Goal: Information Seeking & Learning: Learn about a topic

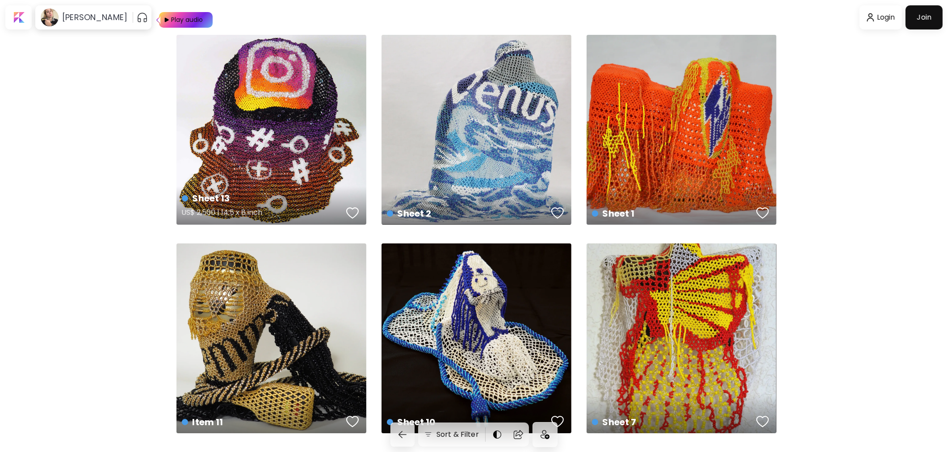
click at [292, 120] on div "Sheet 13 US$ 2,500 | 14.5 x 8 inch" at bounding box center [271, 130] width 190 height 190
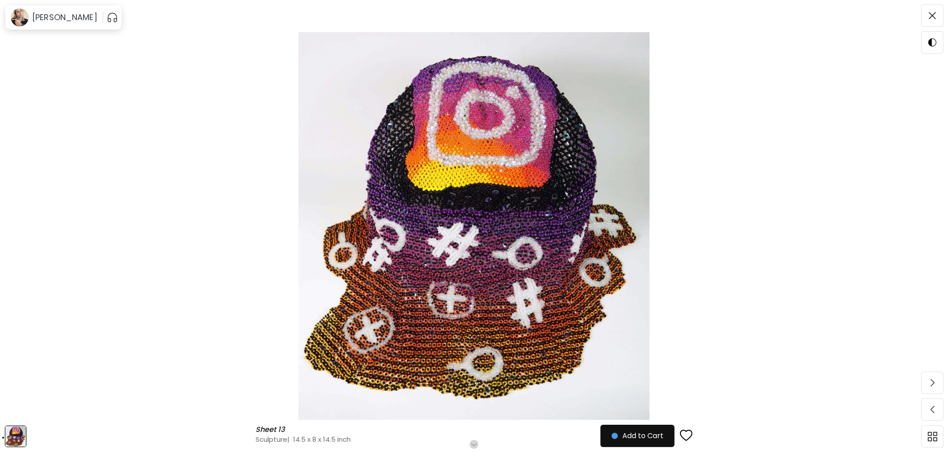
click at [734, 217] on img at bounding box center [474, 226] width 873 height 388
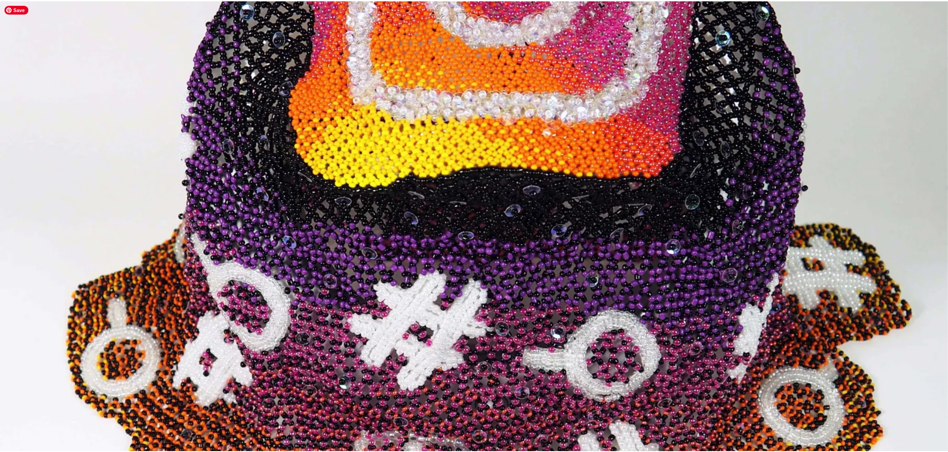
scroll to position [248, 0]
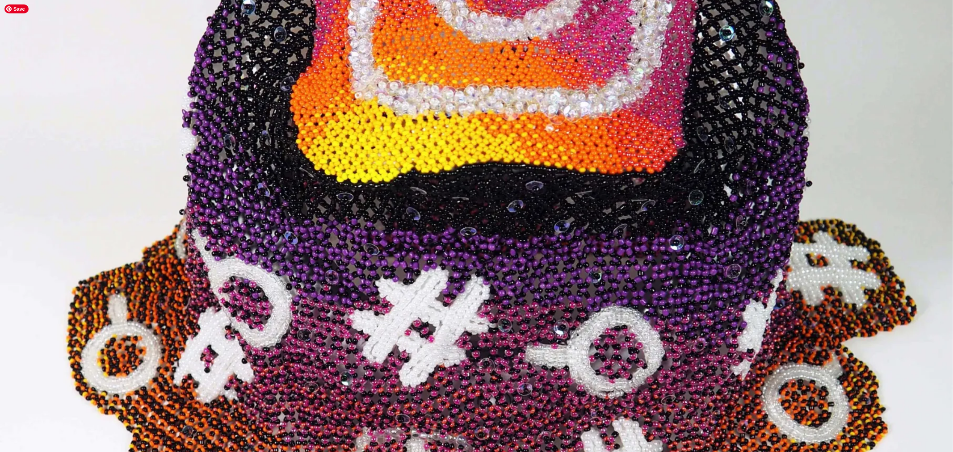
click at [523, 243] on img at bounding box center [476, 278] width 953 height 1052
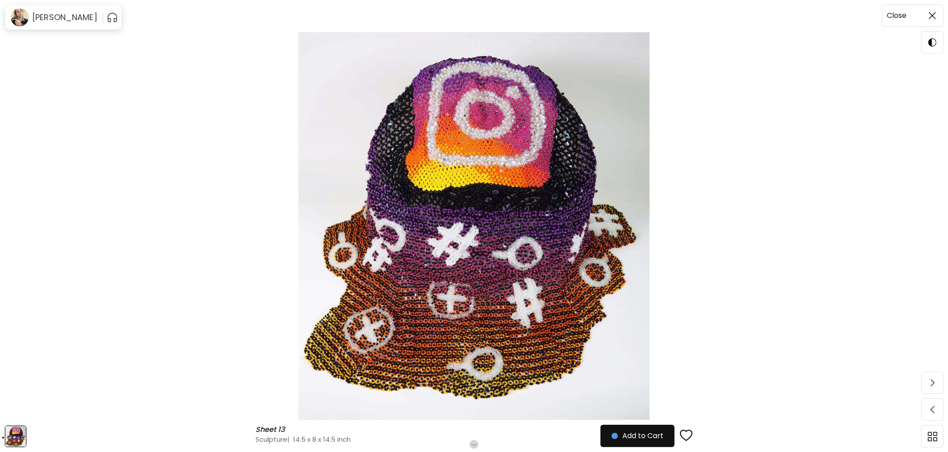
click at [934, 17] on img at bounding box center [932, 15] width 7 height 7
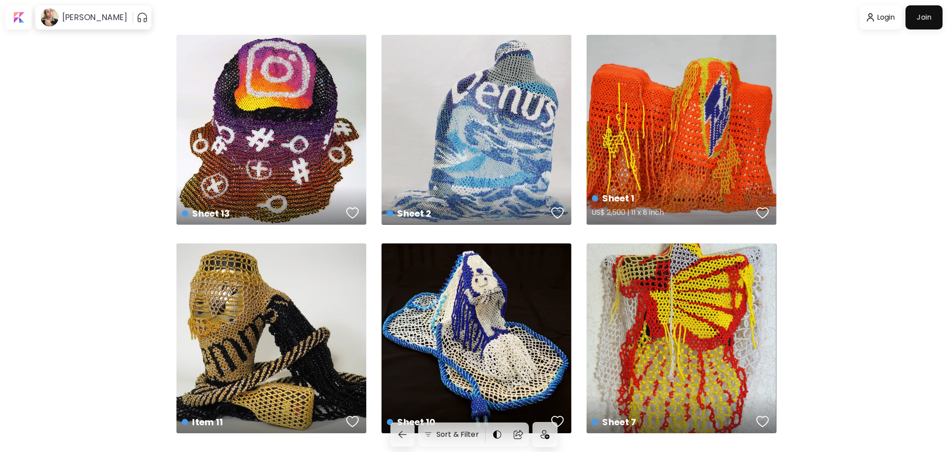
click at [644, 142] on div "Sheet 1 US$ 2,500 | 11 x 8 inch" at bounding box center [682, 130] width 190 height 190
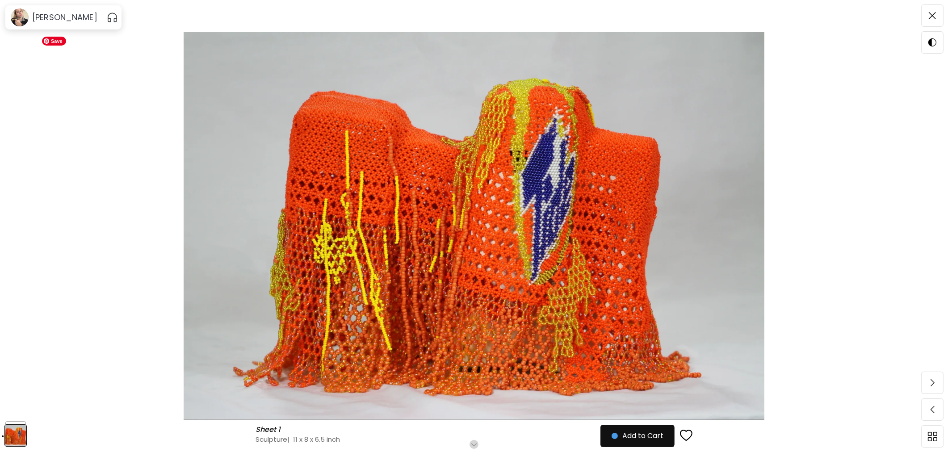
click at [878, 130] on img at bounding box center [474, 226] width 873 height 388
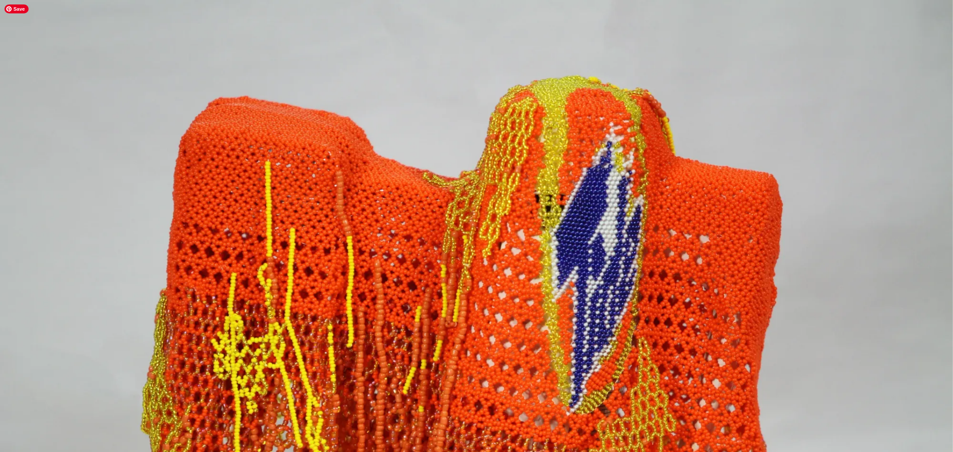
click at [912, 46] on img at bounding box center [476, 318] width 953 height 636
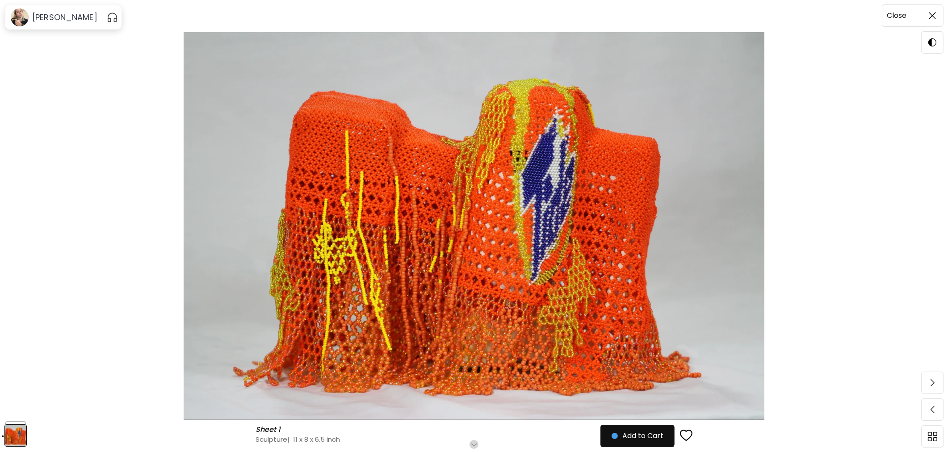
click at [926, 12] on span at bounding box center [932, 15] width 19 height 19
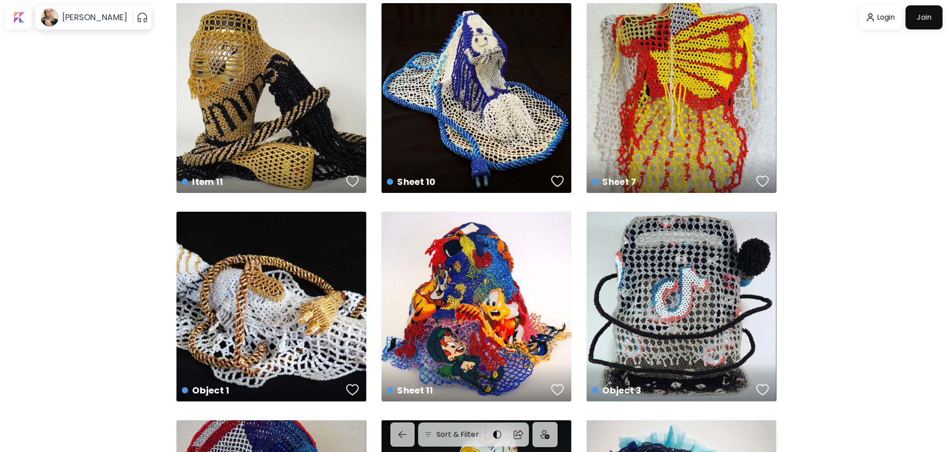
scroll to position [248, 0]
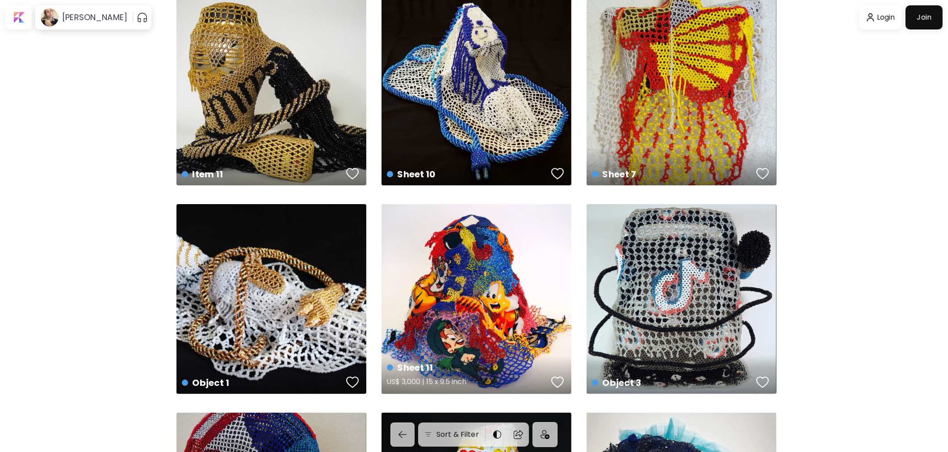
click at [466, 271] on div "Sheet 11 US$ 3,000 | 15 x 9.5 inch" at bounding box center [477, 299] width 190 height 190
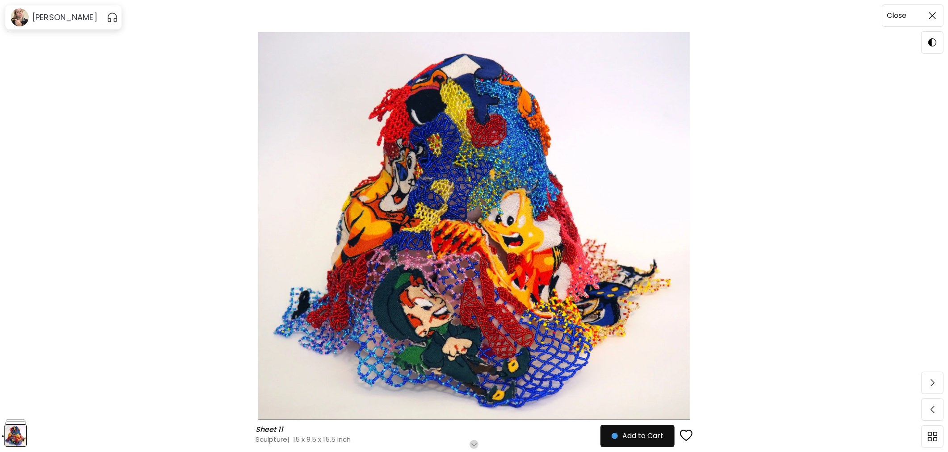
click at [935, 15] on img at bounding box center [932, 15] width 7 height 7
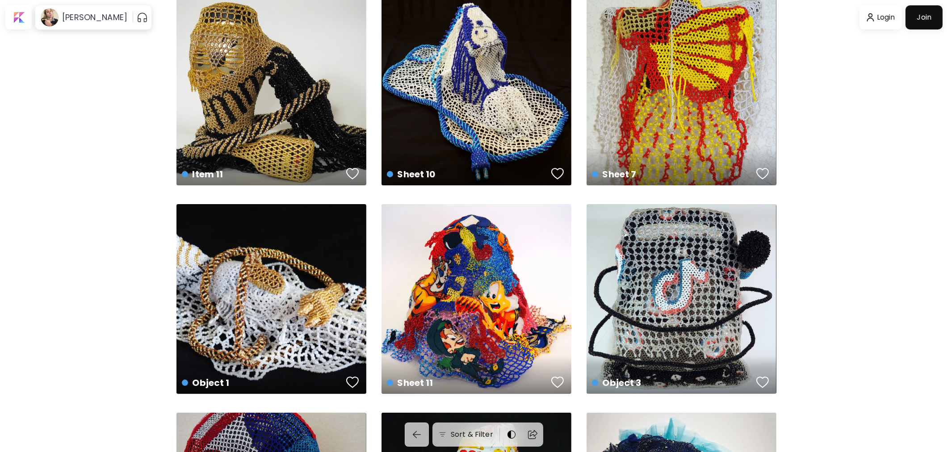
scroll to position [347, 0]
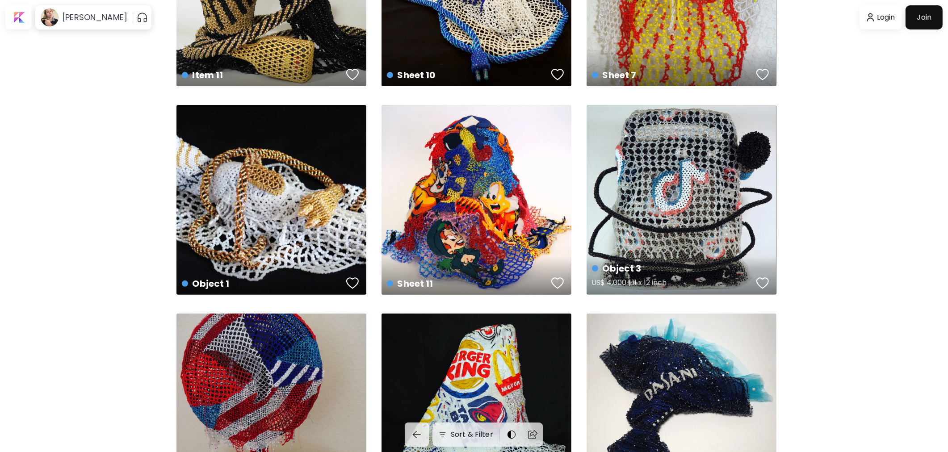
click at [657, 180] on div "Object 3 US$ 4,000 | 11 x 12 inch" at bounding box center [682, 200] width 190 height 190
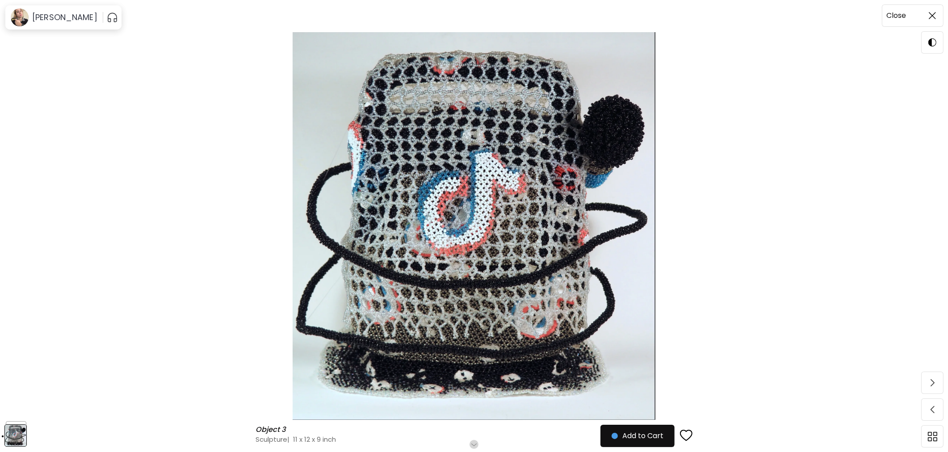
click at [926, 15] on span at bounding box center [932, 15] width 19 height 19
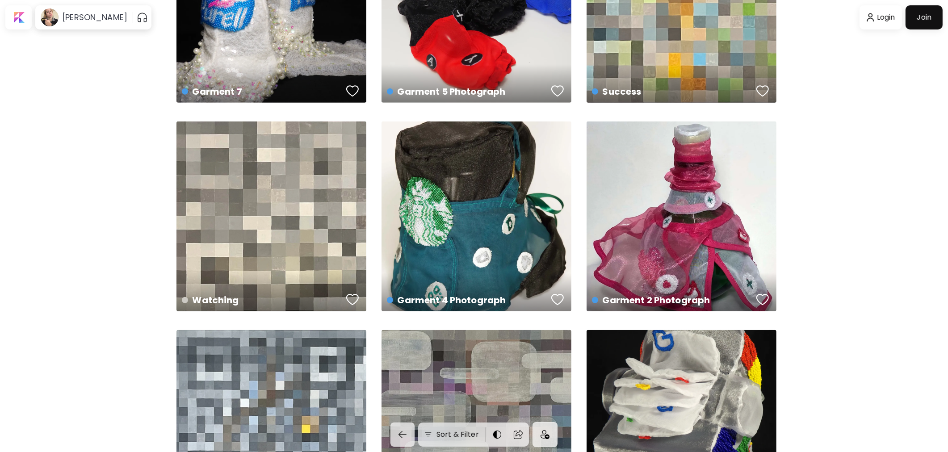
scroll to position [943, 0]
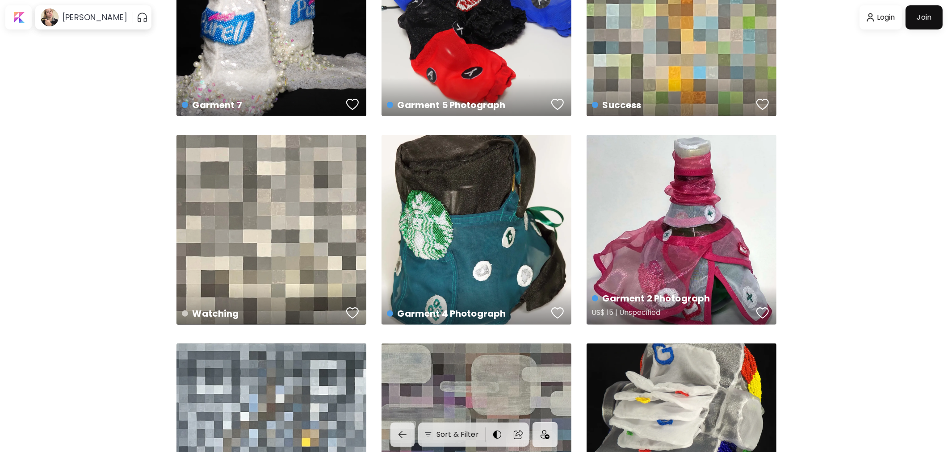
click at [734, 186] on div "Garment 2 Photograph US$ 15 | Unspecified" at bounding box center [682, 230] width 190 height 190
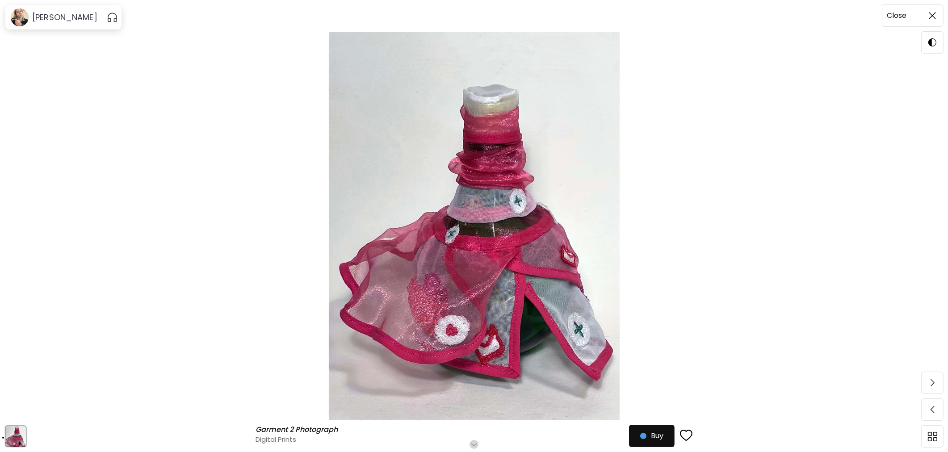
click at [935, 21] on span at bounding box center [932, 15] width 19 height 19
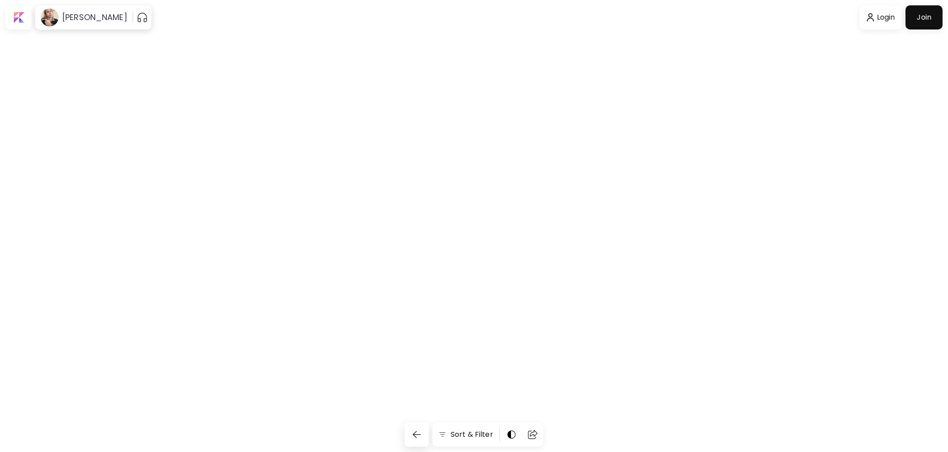
scroll to position [943, 0]
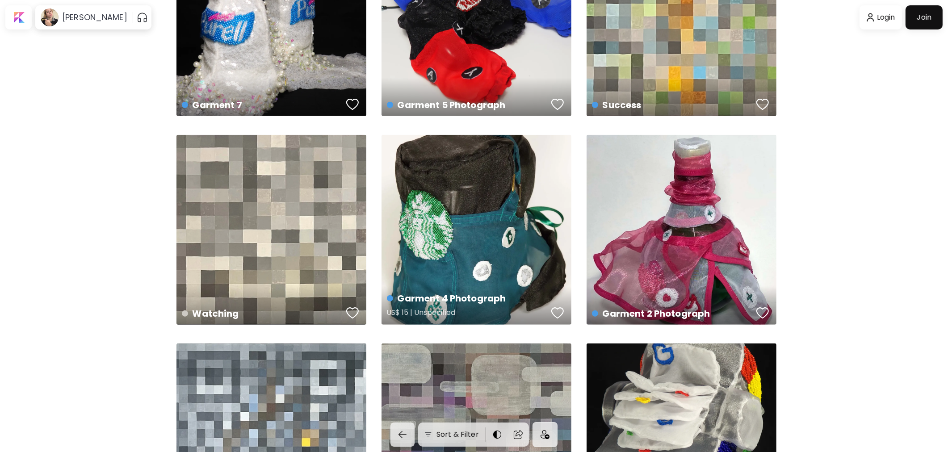
click at [491, 216] on div "Garment 4 Photograph US$ 15 | Unspecified" at bounding box center [477, 230] width 190 height 190
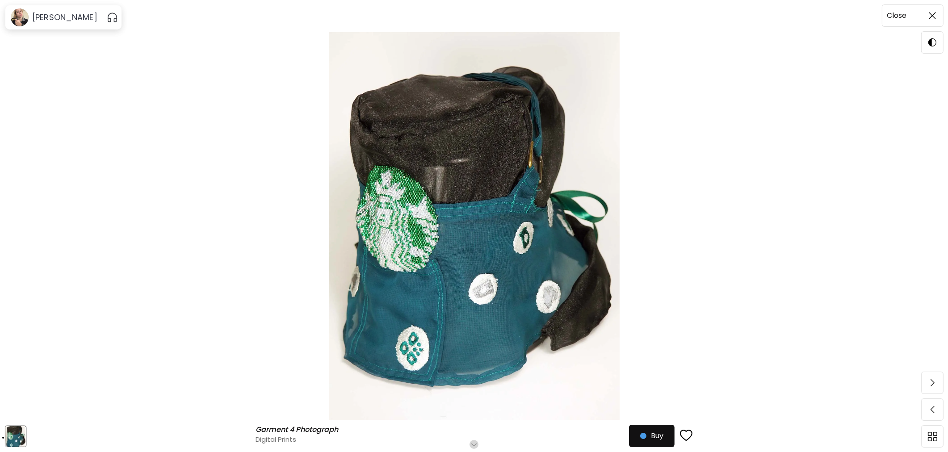
click at [932, 19] on span at bounding box center [932, 15] width 19 height 19
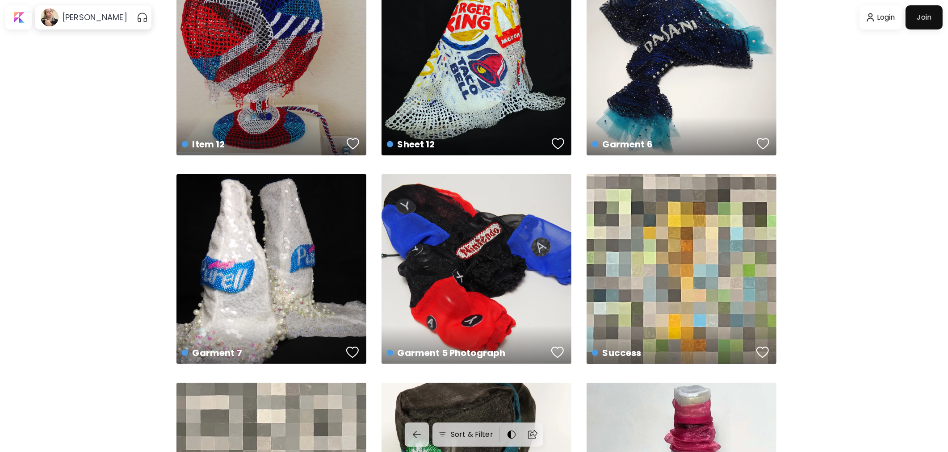
scroll to position [695, 0]
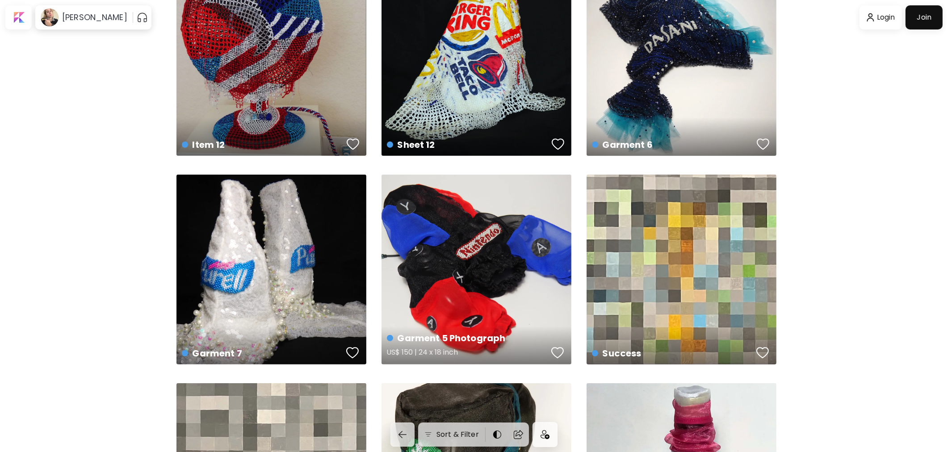
click at [502, 270] on div "Garment 5 Photograph US$ 150 | 24 x 18 inch" at bounding box center [477, 270] width 190 height 190
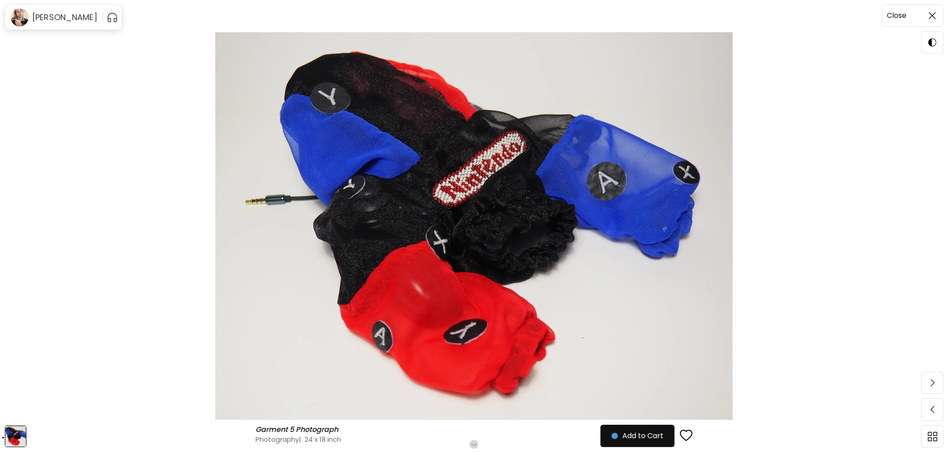
click at [934, 11] on span at bounding box center [932, 15] width 19 height 19
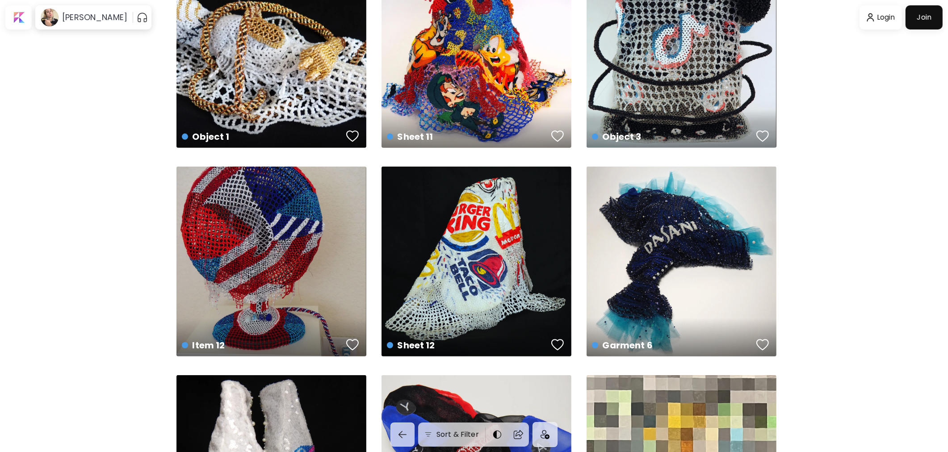
scroll to position [496, 0]
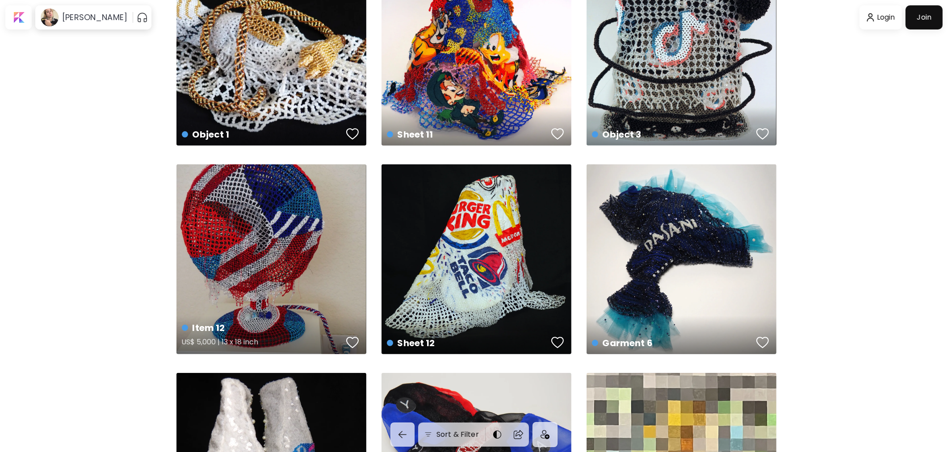
click at [307, 239] on div "Item 12 US$ 5,000 | 13 x 18 inch" at bounding box center [271, 259] width 190 height 190
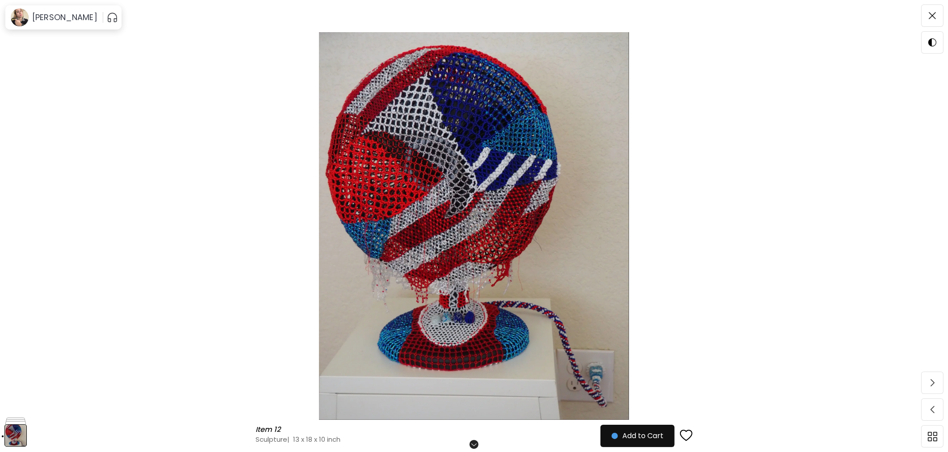
drag, startPoint x: 479, startPoint y: 240, endPoint x: 760, endPoint y: 219, distance: 281.4
click at [760, 219] on img at bounding box center [474, 226] width 873 height 388
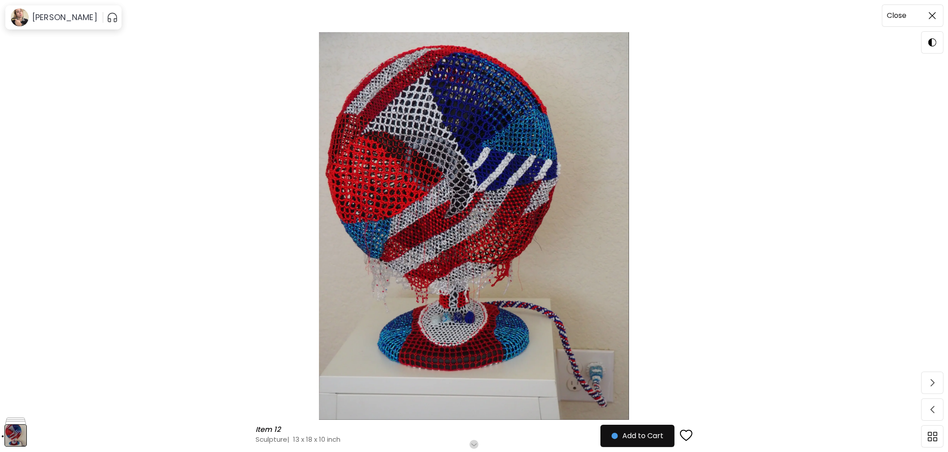
click at [936, 11] on span at bounding box center [932, 15] width 19 height 19
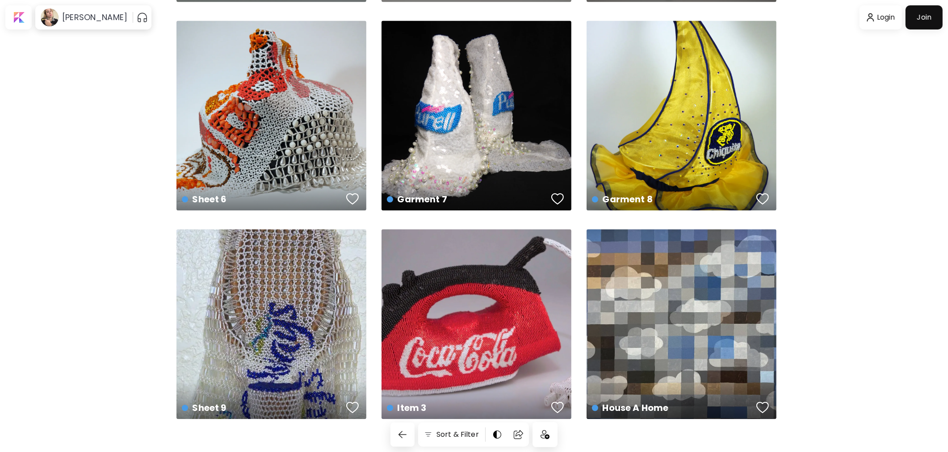
scroll to position [2534, 0]
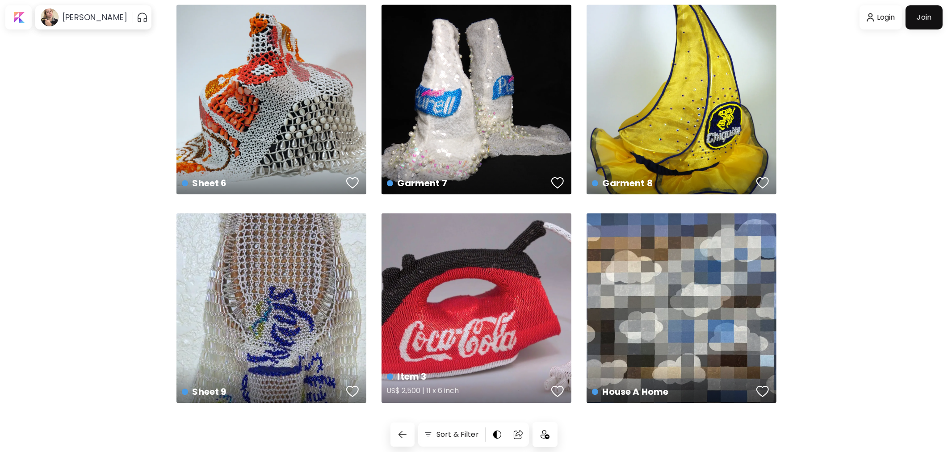
click at [504, 282] on div "Item 3 US$ 2,500 | 11 x 6 inch" at bounding box center [477, 308] width 190 height 190
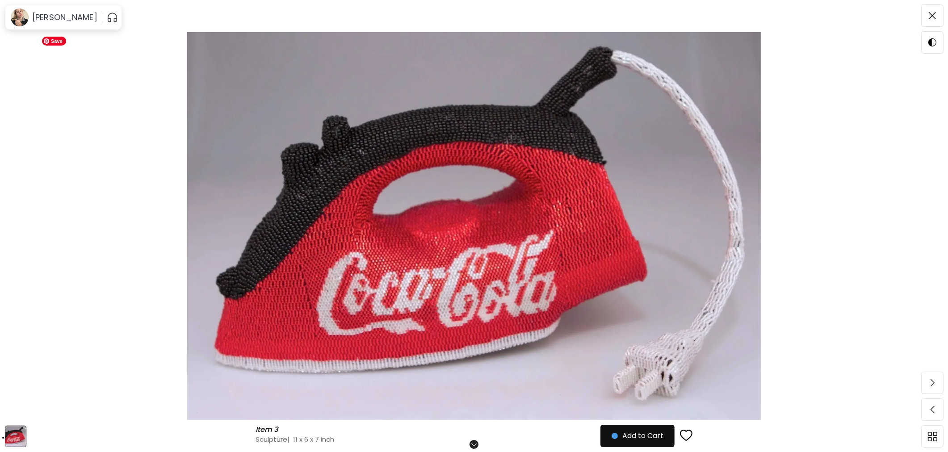
click at [869, 200] on img at bounding box center [474, 226] width 873 height 388
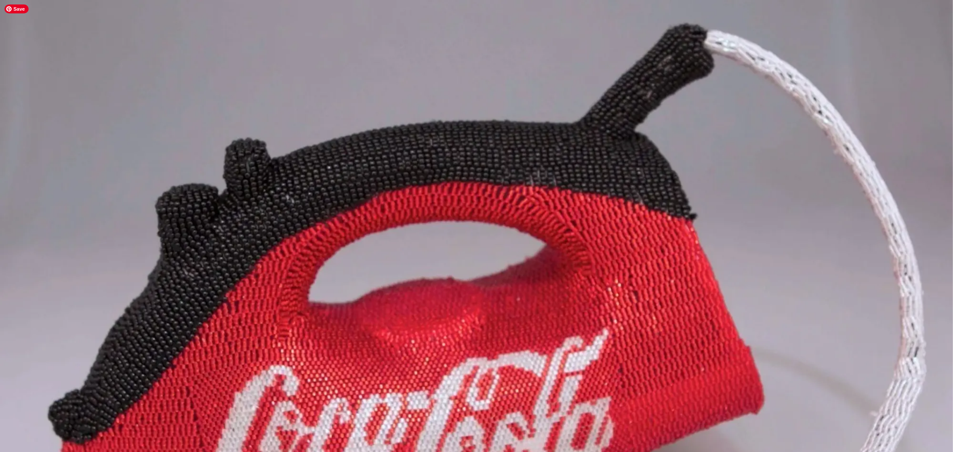
click at [818, 214] on img at bounding box center [476, 322] width 953 height 644
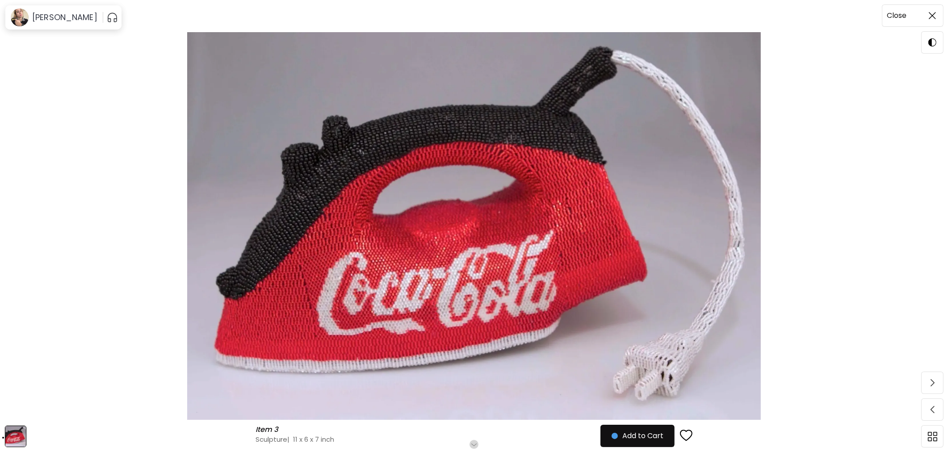
click at [930, 18] on img at bounding box center [932, 15] width 7 height 7
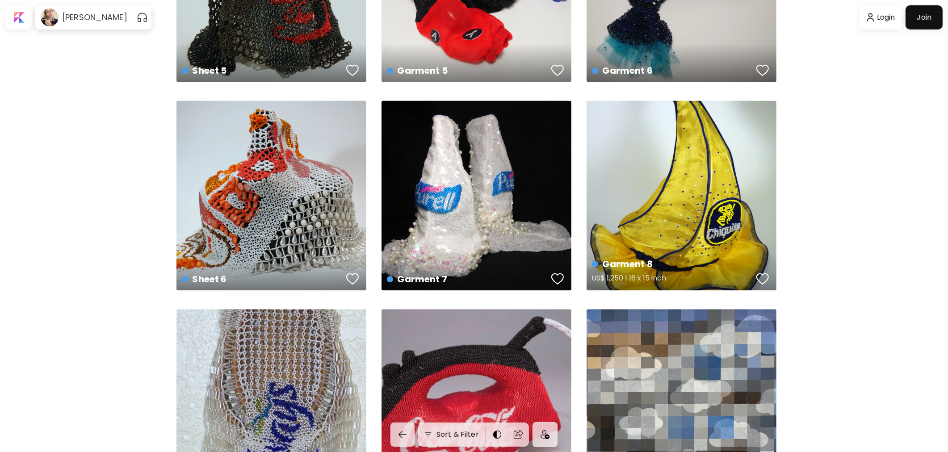
scroll to position [2534, 0]
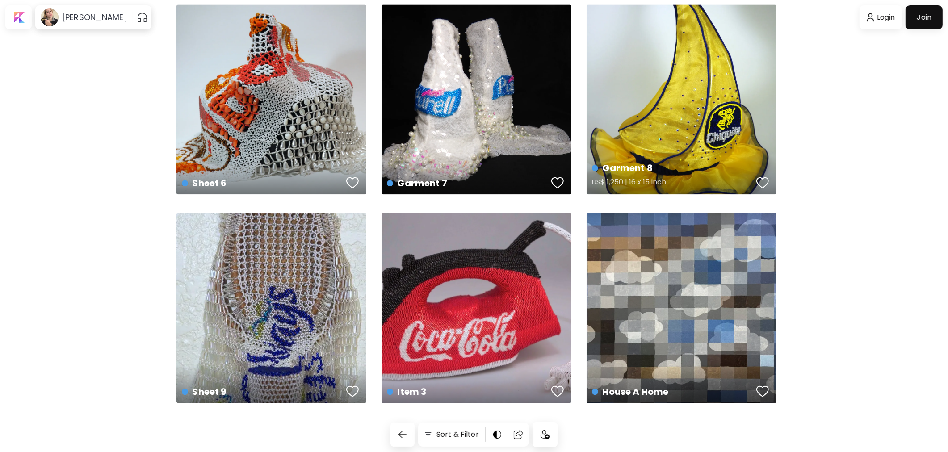
click at [699, 116] on div "Garment 8 US$ 1,250 | 16 x 15 inch" at bounding box center [682, 99] width 190 height 190
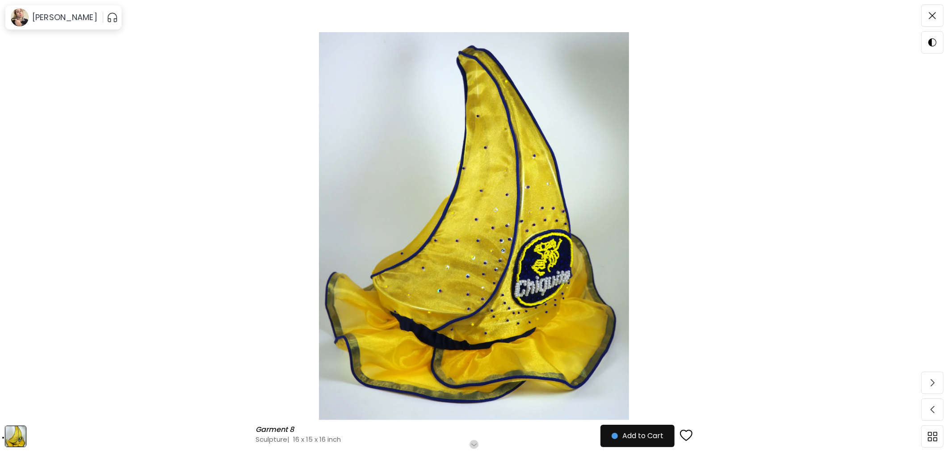
click at [687, 296] on img at bounding box center [474, 226] width 873 height 388
